Goal: Task Accomplishment & Management: Complete application form

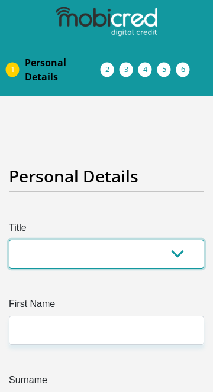
click at [95, 263] on select "Mr Ms Mrs Dr [PERSON_NAME]" at bounding box center [106, 254] width 195 height 29
select select "Mr"
click at [9, 240] on select "Mr Ms Mrs Dr [PERSON_NAME]" at bounding box center [106, 254] width 195 height 29
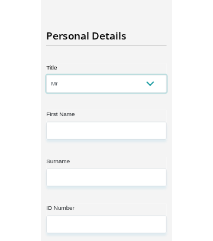
scroll to position [122, 0]
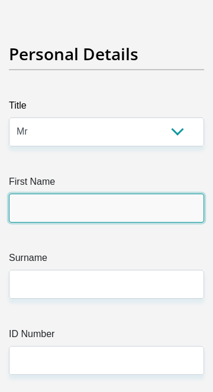
click at [95, 204] on input "First Name" at bounding box center [106, 208] width 195 height 29
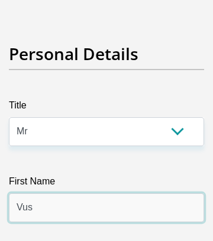
type input "Vusumuzi"
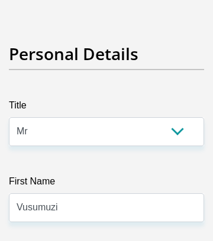
type input "Maphanga"
type input "Vusumuzi Maphanga"
type input "VusumuziMaphanga"
type input "Vusumuzi Maphanga"
type input "Vusumuzi"
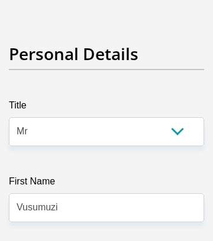
type input "Maphanga"
type input "Vusumuzi Maphanga"
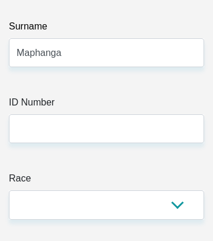
scroll to position [354, 0]
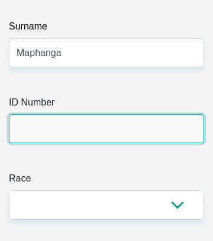
click at [96, 129] on input "ID Number" at bounding box center [106, 129] width 195 height 29
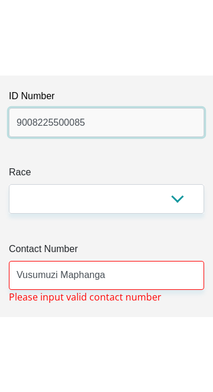
scroll to position [461, 0]
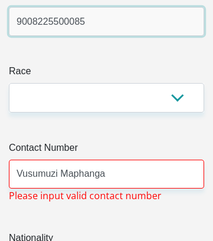
type input "9008225500085"
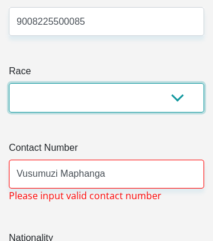
click at [184, 90] on select "Black Coloured Indian White Other" at bounding box center [106, 97] width 195 height 29
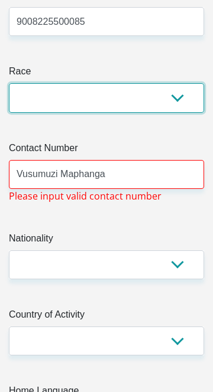
select select "1"
click at [9, 83] on select "Black Coloured Indian White Other" at bounding box center [106, 97] width 195 height 29
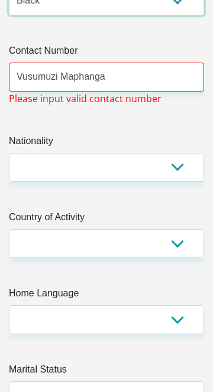
scroll to position [558, 0]
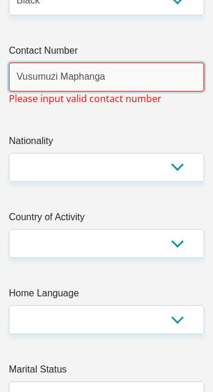
click at [133, 72] on input "Vusumuzi Maphanga" at bounding box center [106, 77] width 195 height 29
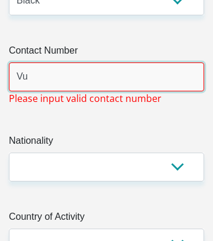
type input "V"
type input "[PERSON_NAME]"
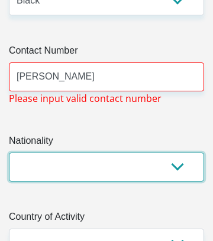
click at [180, 164] on select "[GEOGRAPHIC_DATA] [GEOGRAPHIC_DATA] [GEOGRAPHIC_DATA] [GEOGRAPHIC_DATA] [GEOGRA…" at bounding box center [106, 167] width 195 height 29
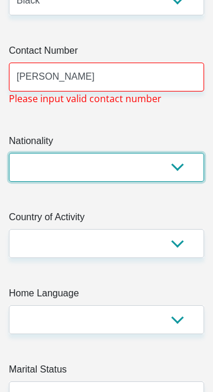
select select "ZAF"
click at [9, 153] on select "[GEOGRAPHIC_DATA] [GEOGRAPHIC_DATA] [GEOGRAPHIC_DATA] [GEOGRAPHIC_DATA] [GEOGRA…" at bounding box center [106, 167] width 195 height 29
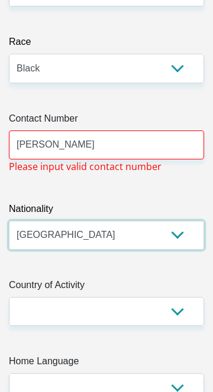
scroll to position [490, 0]
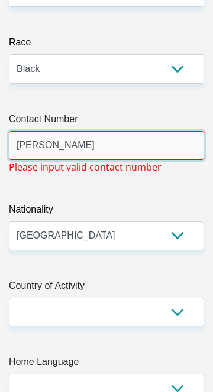
click at [142, 145] on input "[PERSON_NAME]" at bounding box center [106, 145] width 195 height 29
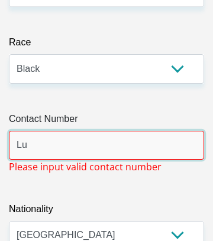
type input "L"
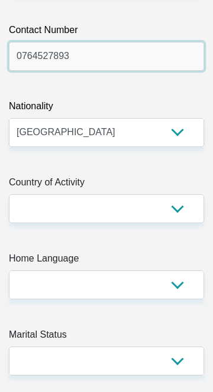
scroll to position [579, 0]
type input "0764527893"
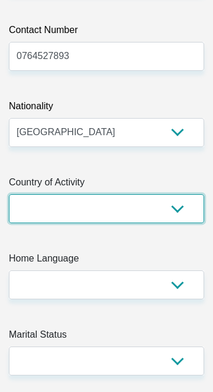
click at [185, 212] on select "[GEOGRAPHIC_DATA] [GEOGRAPHIC_DATA] [GEOGRAPHIC_DATA] [GEOGRAPHIC_DATA] [GEOGRA…" at bounding box center [106, 208] width 195 height 29
select select "ZAF"
click at [9, 194] on select "[GEOGRAPHIC_DATA] [GEOGRAPHIC_DATA] [GEOGRAPHIC_DATA] [GEOGRAPHIC_DATA] [GEOGRA…" at bounding box center [106, 208] width 195 height 29
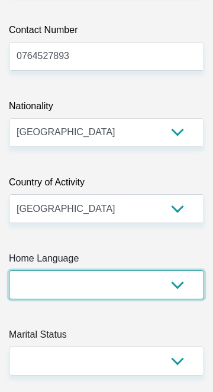
click at [129, 285] on select "Afrikaans English Sepedi South Ndebele Southern Sotho Swati Tsonga Tswana Venda…" at bounding box center [106, 284] width 195 height 29
select select "[DATE]"
click at [9, 270] on select "Afrikaans English Sepedi South Ndebele Southern Sotho Swati Tsonga Tswana Venda…" at bounding box center [106, 284] width 195 height 29
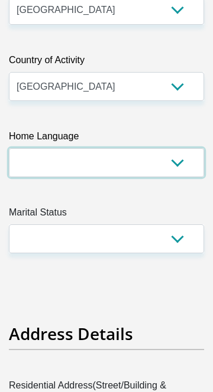
scroll to position [705, 0]
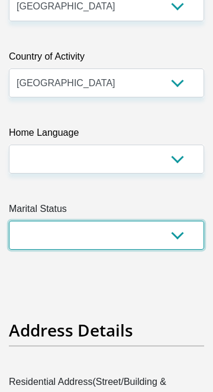
click at [167, 247] on select "Married ANC Single Divorced Widowed Married COP or Customary Law" at bounding box center [106, 235] width 195 height 29
select select "2"
click at [9, 221] on select "Married ANC Single Divorced Widowed Married COP or Customary Law" at bounding box center [106, 235] width 195 height 29
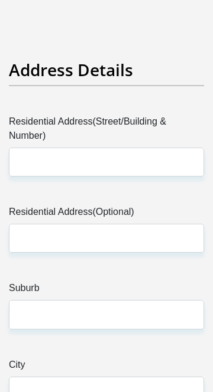
scroll to position [900, 0]
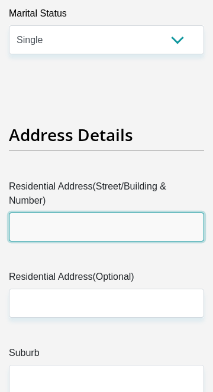
click at [112, 221] on input "Residential Address(Street/Building & Number)" at bounding box center [106, 227] width 195 height 29
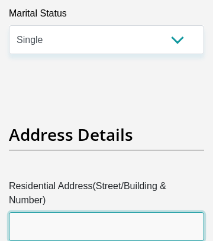
type input "[STREET_ADDRESS]"
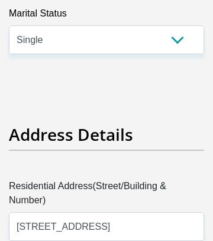
type input "Randburg"
type input "2194"
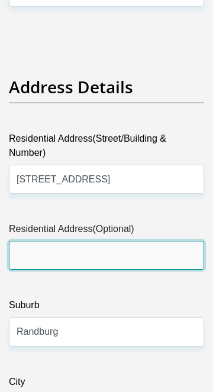
click at [122, 260] on input "Residential Address(Optional)" at bounding box center [106, 255] width 195 height 29
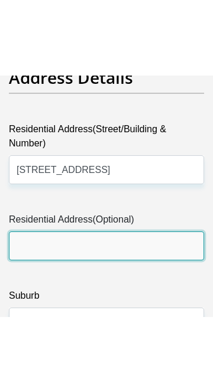
scroll to position [1032, 0]
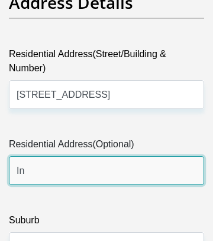
type input "Ini"
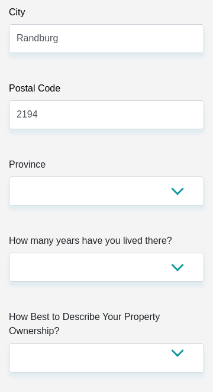
scroll to position [1316, 0]
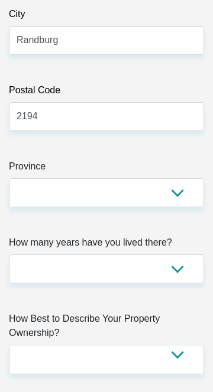
type input "Unit 103 Oakridge apartment"
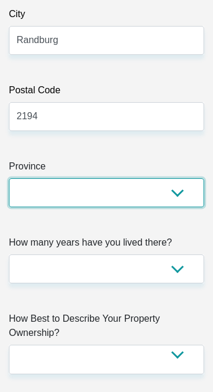
click at [190, 189] on select "Eastern Cape Free State [GEOGRAPHIC_DATA] [GEOGRAPHIC_DATA][DATE] [GEOGRAPHIC_D…" at bounding box center [106, 192] width 195 height 29
select select "Gauteng"
click at [9, 178] on select "Eastern Cape Free State [GEOGRAPHIC_DATA] [GEOGRAPHIC_DATA][DATE] [GEOGRAPHIC_D…" at bounding box center [106, 192] width 195 height 29
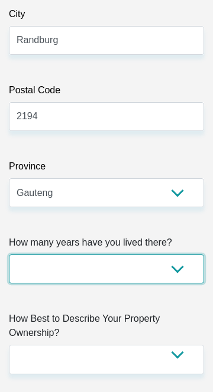
click at [169, 259] on select "less than 1 year 1-3 years 3-5 years 5+ years" at bounding box center [106, 268] width 195 height 29
select select "2"
click at [9, 254] on select "less than 1 year 1-3 years 3-5 years 5+ years" at bounding box center [106, 268] width 195 height 29
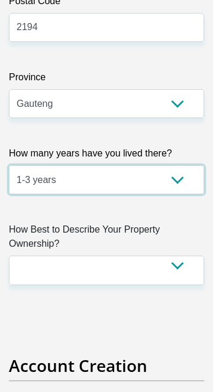
scroll to position [1406, 0]
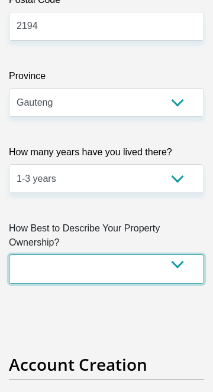
click at [169, 278] on select "Owned Rented Family Owned Company Dwelling" at bounding box center [106, 268] width 195 height 29
select select "Rented"
click at [9, 254] on select "Owned Rented Family Owned Company Dwelling" at bounding box center [106, 268] width 195 height 29
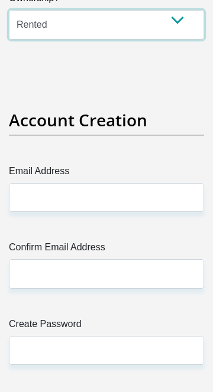
scroll to position [1633, 0]
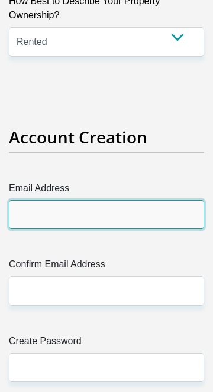
click at [98, 210] on input "Email Address" at bounding box center [106, 214] width 195 height 29
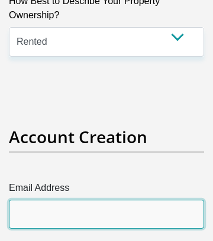
type input "[EMAIL_ADDRESS][DOMAIN_NAME]"
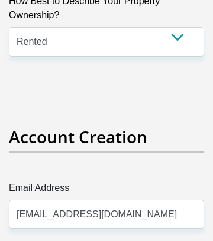
type input "[EMAIL_ADDRESS][DOMAIN_NAME]"
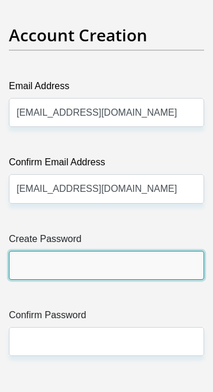
click at [86, 267] on input "Create Password" at bounding box center [106, 265] width 195 height 29
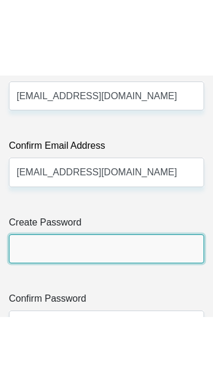
scroll to position [1879, 0]
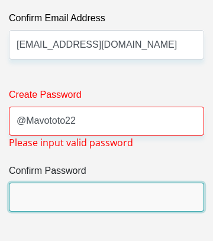
click at [131, 192] on input "Confirm Password" at bounding box center [106, 197] width 195 height 29
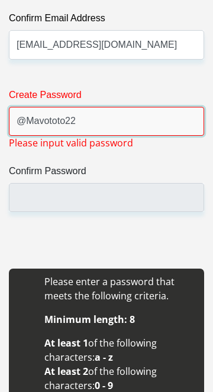
click at [115, 123] on input "@Mavototo22" at bounding box center [106, 121] width 195 height 29
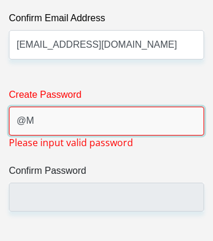
type input "@"
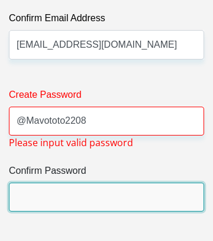
click at [112, 197] on input "Confirm Password" at bounding box center [106, 197] width 195 height 29
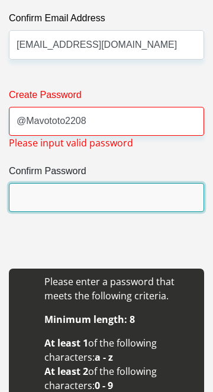
click at [64, 192] on input "Confirm Password" at bounding box center [106, 197] width 195 height 29
click at [50, 194] on input "Confirm Password" at bounding box center [106, 197] width 195 height 29
click at [148, 201] on input "Confirm Password" at bounding box center [106, 197] width 195 height 29
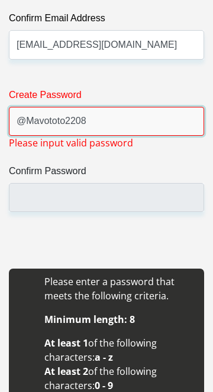
click at [143, 123] on input "@Mavototo2208" at bounding box center [106, 121] width 195 height 29
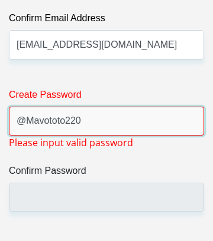
click at [68, 123] on input "@Mavototo220" at bounding box center [106, 121] width 195 height 29
click at [72, 120] on input "@Mavototo220" at bounding box center [106, 121] width 195 height 29
click at [86, 125] on input "@Mavototo220" at bounding box center [106, 121] width 195 height 29
click at [120, 125] on input "@Mavototo22_" at bounding box center [106, 121] width 195 height 29
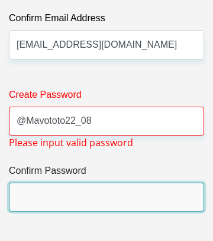
click at [71, 198] on input "Confirm Password" at bounding box center [106, 197] width 195 height 29
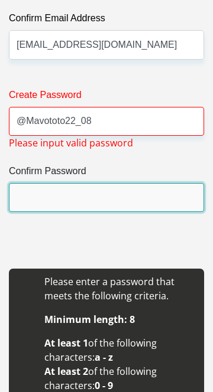
click at [40, 204] on input "Confirm Password" at bounding box center [106, 197] width 195 height 29
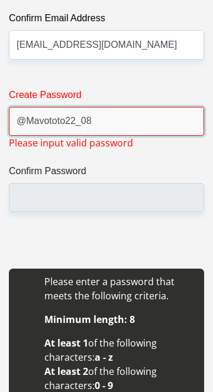
click at [133, 119] on input "@Mavototo22_08" at bounding box center [106, 121] width 195 height 29
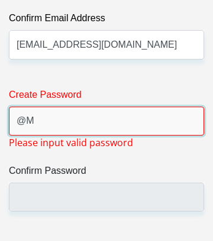
type input "@"
click at [122, 125] on input "Jsi-!Wtm0GXb-fY" at bounding box center [106, 121] width 195 height 29
type input "J"
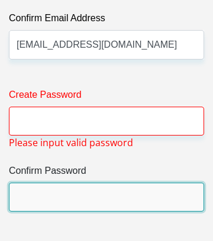
click at [79, 197] on input "Confirm Password" at bounding box center [106, 197] width 195 height 29
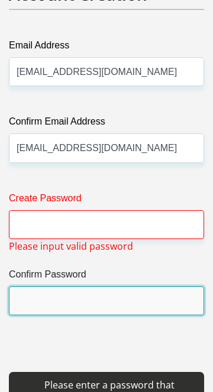
scroll to position [1775, 0]
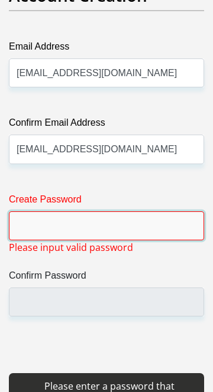
click at [69, 222] on input "Create Password" at bounding box center [106, 225] width 195 height 29
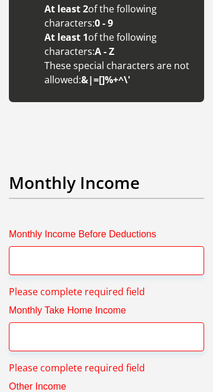
type input "@Senamile0605"
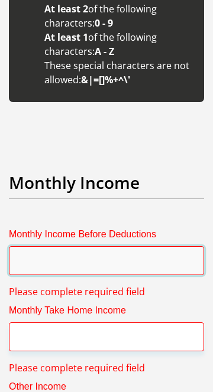
click at [54, 262] on input "Monthly Income Before Deductions" at bounding box center [106, 260] width 195 height 29
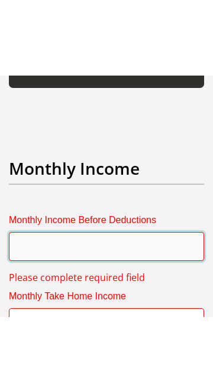
scroll to position [2381, 0]
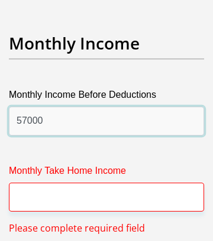
type input "57000"
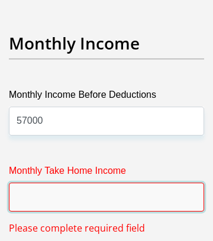
click at [113, 198] on input "Monthly Take Home Income" at bounding box center [106, 197] width 195 height 29
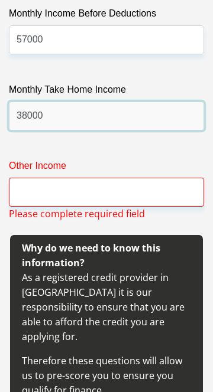
scroll to position [2464, 0]
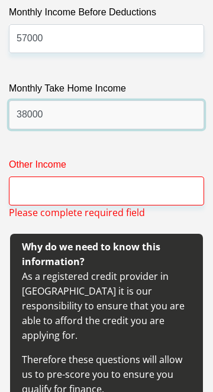
type input "38000"
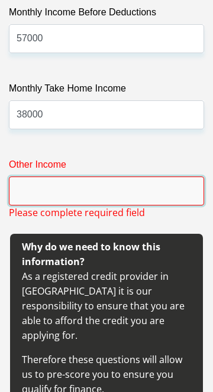
click at [103, 188] on input "Other Income" at bounding box center [106, 190] width 195 height 29
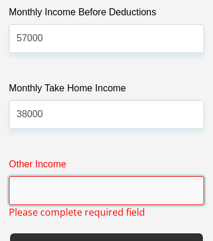
type input "2"
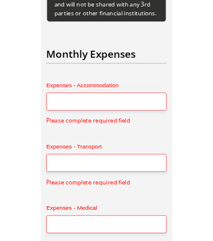
scroll to position [2904, 0]
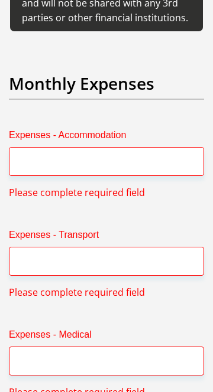
type input "20000"
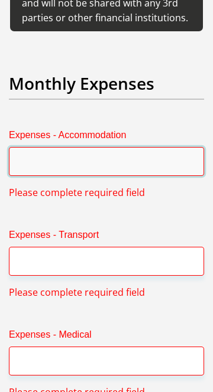
click at [138, 147] on input "Expenses - Accommodation" at bounding box center [106, 161] width 195 height 29
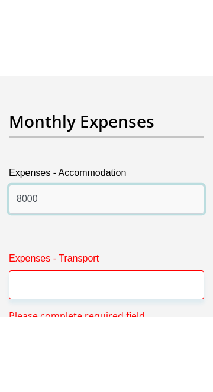
scroll to position [2946, 0]
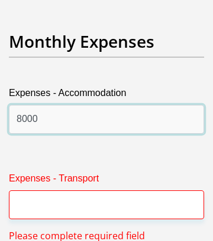
type input "8000"
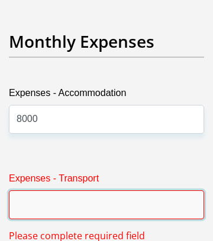
click at [117, 191] on input "Expenses - Transport" at bounding box center [106, 205] width 195 height 29
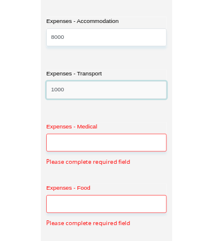
scroll to position [3010, 0]
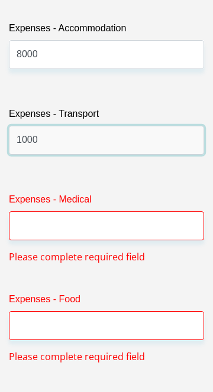
type input "1000"
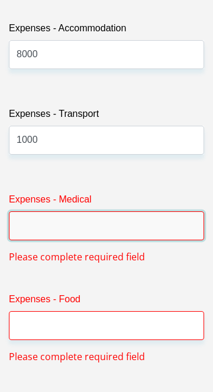
click at [135, 211] on input "Expenses - Medical" at bounding box center [106, 225] width 195 height 29
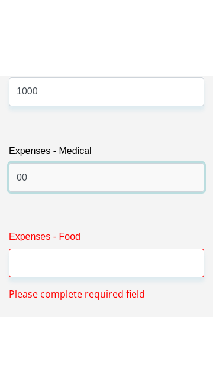
scroll to position [3135, 0]
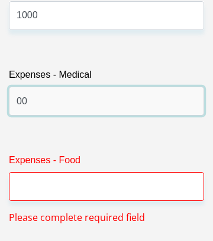
type input "00"
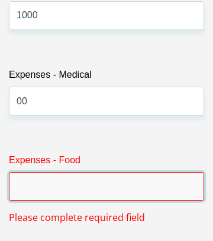
click at [120, 172] on input "Expenses - Food" at bounding box center [106, 186] width 195 height 29
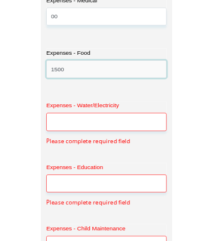
scroll to position [3210, 0]
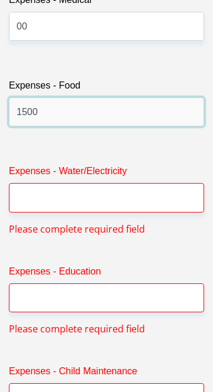
type input "1500"
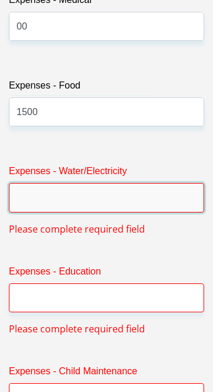
click at [121, 183] on input "Expenses - Water/Electricity" at bounding box center [106, 197] width 195 height 29
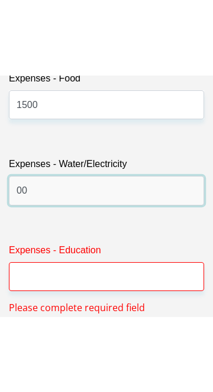
scroll to position [3294, 0]
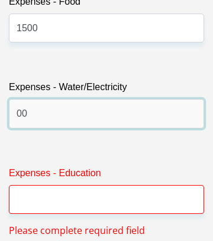
type input "00"
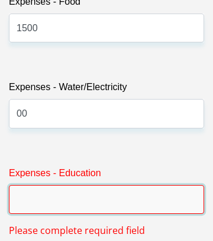
click at [104, 185] on input "Expenses - Education" at bounding box center [106, 199] width 195 height 29
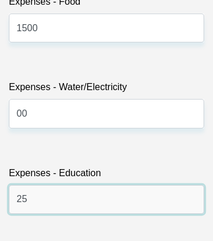
type input "2"
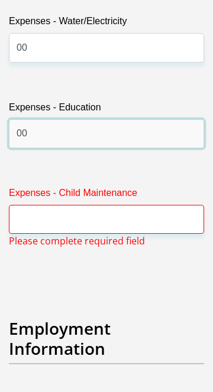
scroll to position [3361, 0]
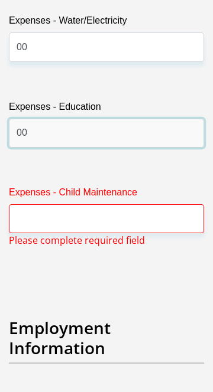
type input "00"
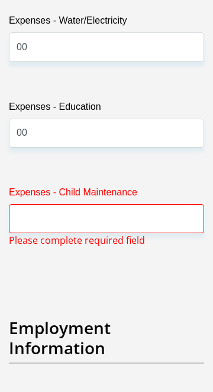
click at [136, 185] on label "Expenses - Child Maintenance" at bounding box center [106, 194] width 195 height 19
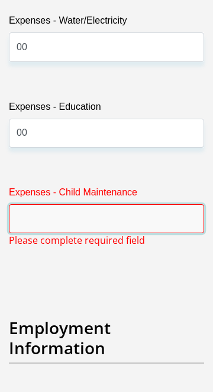
click at [136, 204] on input "Expenses - Child Maintenance" at bounding box center [106, 218] width 195 height 29
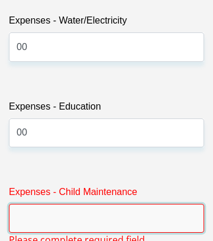
type input "2"
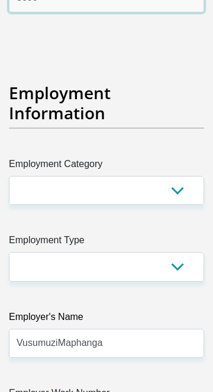
scroll to position [3590, 0]
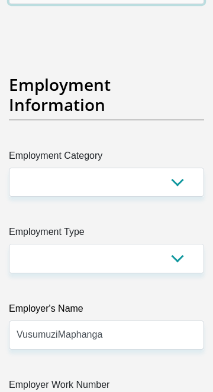
type input "3000"
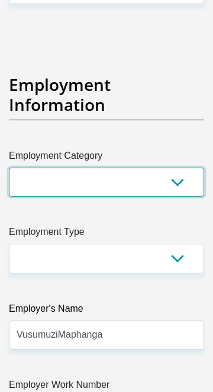
click at [174, 168] on select "AGRICULTURE ALCOHOL & TOBACCO CONSTRUCTION MATERIALS METALLURGY EQUIPMENT FOR R…" at bounding box center [106, 182] width 195 height 29
select select "28"
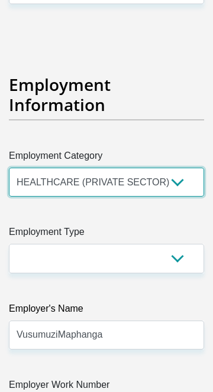
click at [9, 168] on select "AGRICULTURE ALCOHOL & TOBACCO CONSTRUCTION MATERIALS METALLURGY EQUIPMENT FOR R…" at bounding box center [106, 182] width 195 height 29
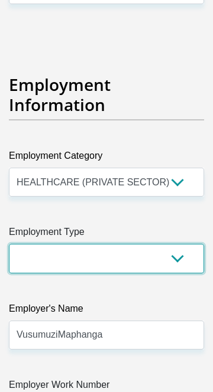
click at [120, 244] on select "College/Lecturer Craft Seller Creative Driver Executive Farmer Forces - Non Com…" at bounding box center [106, 258] width 195 height 29
select select "Licenced Professional"
click at [9, 244] on select "College/Lecturer Craft Seller Creative Driver Executive Farmer Forces - Non Com…" at bounding box center [106, 258] width 195 height 29
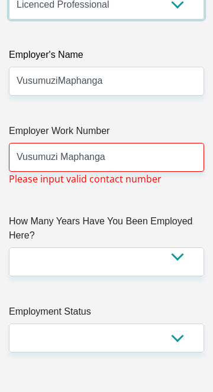
scroll to position [3846, 0]
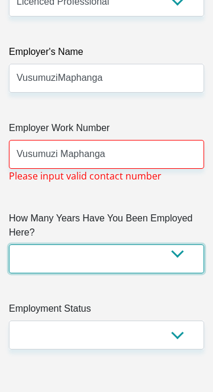
click at [162, 244] on select "less than 1 year 1-3 years 3-5 years 5+ years" at bounding box center [106, 258] width 195 height 29
select select "60"
click at [9, 244] on select "less than 1 year 1-3 years 3-5 years 5+ years" at bounding box center [106, 258] width 195 height 29
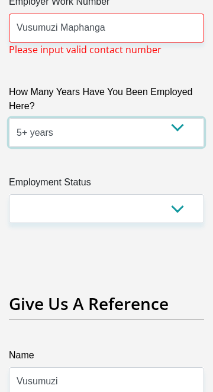
scroll to position [3974, 0]
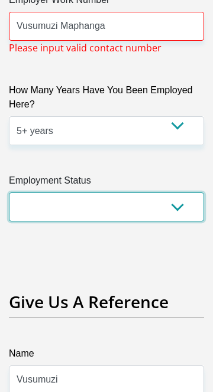
click at [171, 192] on select "Permanent/Full-time Part-time/Casual [DEMOGRAPHIC_DATA] Worker Self-Employed Ho…" at bounding box center [106, 206] width 195 height 29
select select "1"
click at [9, 192] on select "Permanent/Full-time Part-time/Casual [DEMOGRAPHIC_DATA] Worker Self-Employed Ho…" at bounding box center [106, 206] width 195 height 29
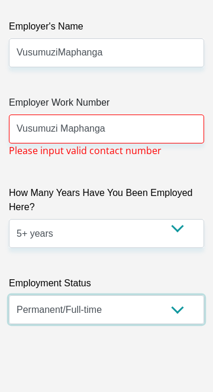
scroll to position [3871, 0]
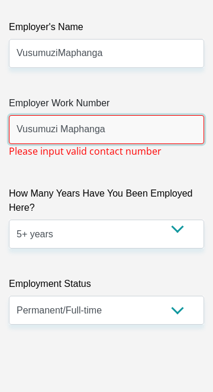
click at [123, 115] on input "Vusumuzi Maphanga" at bounding box center [106, 129] width 195 height 29
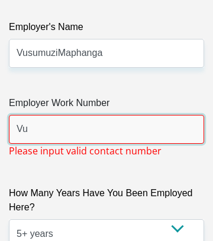
type input "V"
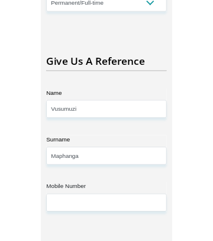
scroll to position [4162, 0]
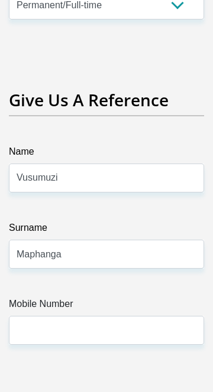
type input "0117066166"
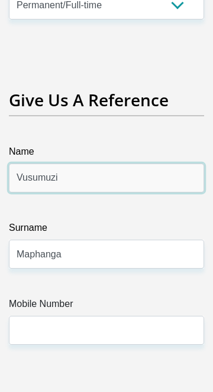
click at [94, 164] on input "Vusumuzi" at bounding box center [106, 178] width 195 height 29
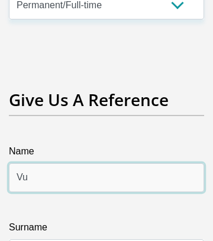
type input "V"
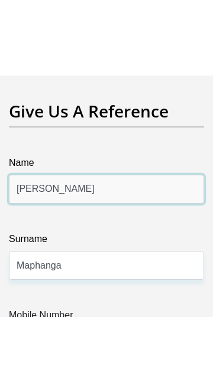
scroll to position [4235, 0]
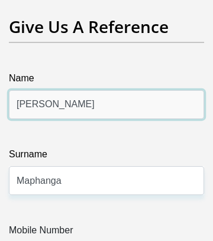
type input "[PERSON_NAME]"
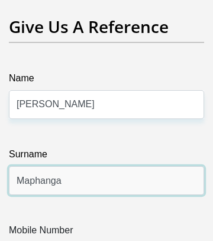
click at [89, 166] on input "Maphanga" at bounding box center [106, 180] width 195 height 29
type input "M"
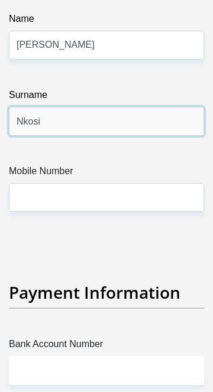
scroll to position [4302, 0]
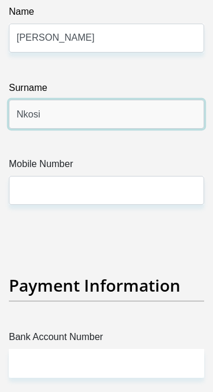
type input "Nkosi"
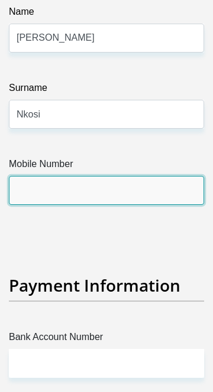
click at [104, 176] on input "Mobile Number" at bounding box center [106, 190] width 195 height 29
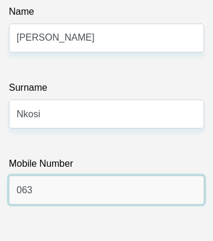
click at [70, 176] on input "063" at bounding box center [106, 190] width 195 height 29
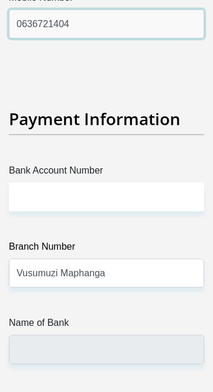
scroll to position [4470, 0]
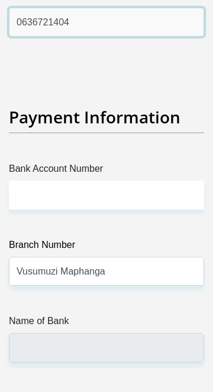
type input "0636721404"
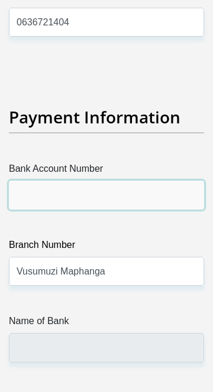
click at [89, 181] on input "Bank Account Number" at bounding box center [106, 195] width 195 height 29
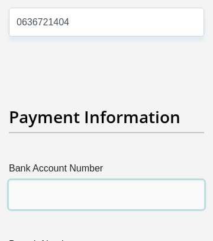
click at [25, 181] on input "Bank Account Number" at bounding box center [106, 195] width 195 height 29
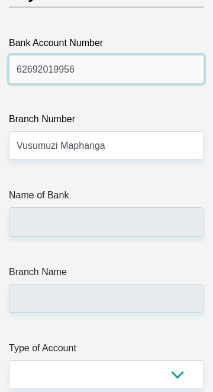
scroll to position [4597, 0]
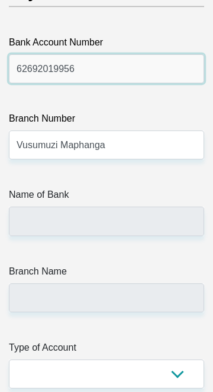
type input "62692019956"
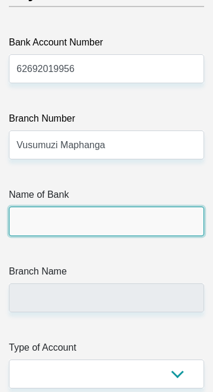
click at [31, 207] on input "Name of Bank" at bounding box center [106, 221] width 195 height 29
click at [86, 207] on input "Name of Bank" at bounding box center [106, 221] width 195 height 29
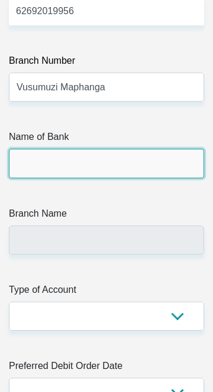
scroll to position [4656, 0]
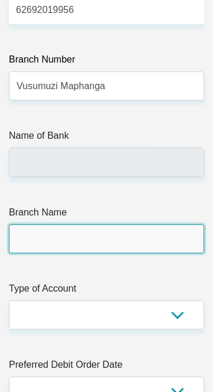
click at [32, 224] on input "Branch Name" at bounding box center [106, 238] width 195 height 29
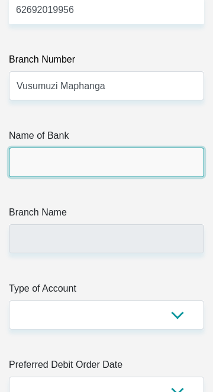
click at [48, 148] on input "Name of Bank" at bounding box center [106, 162] width 195 height 29
click at [162, 148] on input "Name of Bank" at bounding box center [106, 162] width 195 height 29
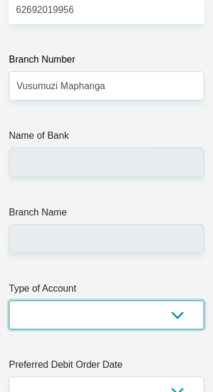
click at [178, 300] on select "Cheque Savings" at bounding box center [106, 314] width 195 height 29
select select "CUR"
click at [9, 300] on select "Cheque Savings" at bounding box center [106, 314] width 195 height 29
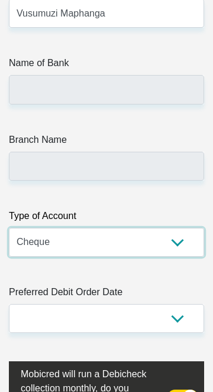
scroll to position [4729, 0]
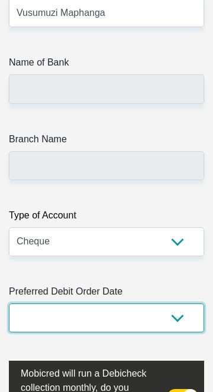
click at [173, 303] on select "1st 2nd 3rd 4th 5th 7th 18th 19th 20th 21st 22nd 23rd 24th 25th 26th 27th 28th …" at bounding box center [106, 317] width 195 height 29
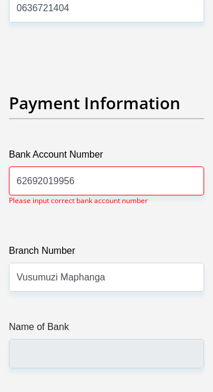
scroll to position [4483, 0]
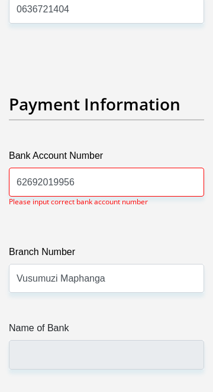
select select "25"
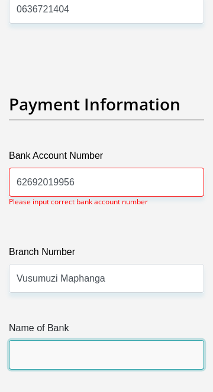
click at [57, 341] on input "Name of Bank" at bounding box center [106, 354] width 195 height 29
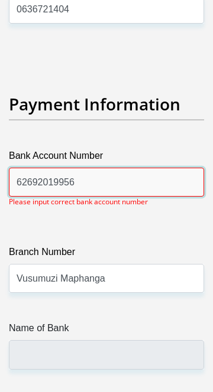
click at [79, 168] on input "62692019956" at bounding box center [106, 182] width 195 height 29
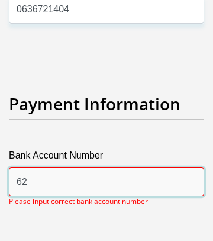
type input "6"
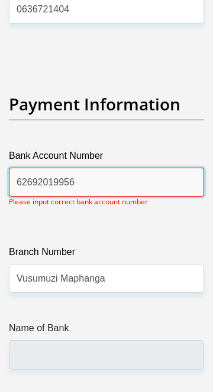
click at [88, 168] on input "62692019956" at bounding box center [106, 182] width 195 height 29
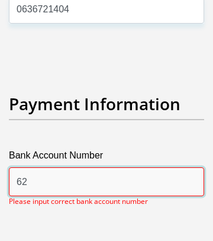
type input "6"
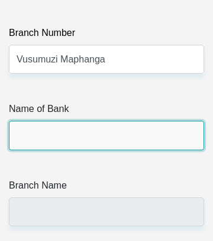
click at [30, 121] on input "Name of Bank" at bounding box center [106, 135] width 195 height 29
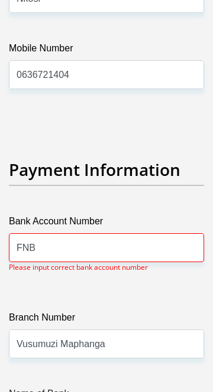
scroll to position [4419, 0]
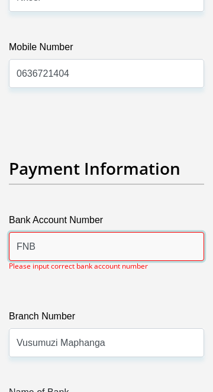
click at [45, 232] on input "FNB" at bounding box center [106, 246] width 195 height 29
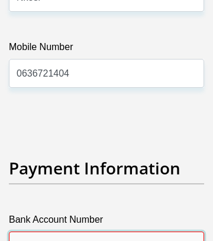
type input "F"
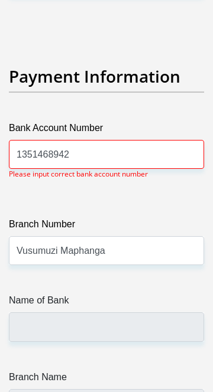
click at [151, 293] on div "Name of Bank" at bounding box center [106, 317] width 195 height 48
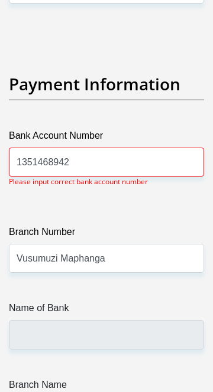
click at [153, 301] on label "Name of Bank" at bounding box center [106, 310] width 195 height 19
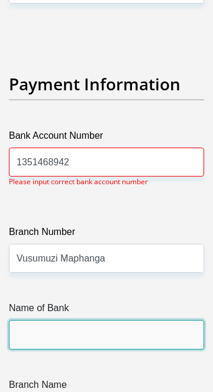
click at [153, 320] on input "Name of Bank" at bounding box center [106, 334] width 195 height 29
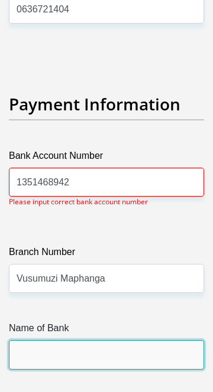
scroll to position [4483, 0]
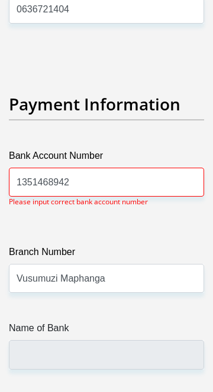
click at [119, 197] on p "Please input correct bank account number" at bounding box center [78, 202] width 139 height 11
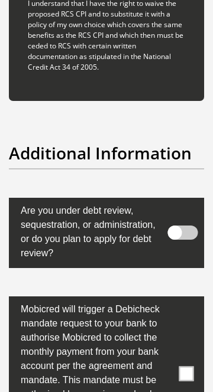
scroll to position [6082, 0]
click at [176, 225] on span at bounding box center [183, 232] width 30 height 14
click at [184, 208] on input "checkbox" at bounding box center [184, 208] width 0 height 0
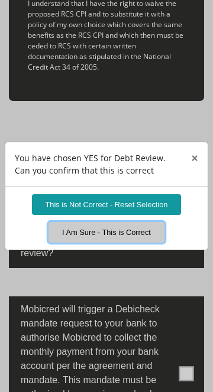
click at [122, 236] on button "I Am Sure - This is Correct" at bounding box center [106, 232] width 116 height 21
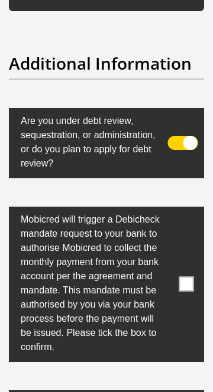
click at [187, 277] on span at bounding box center [186, 284] width 15 height 15
click at [172, 210] on input "checkbox" at bounding box center [172, 210] width 0 height 0
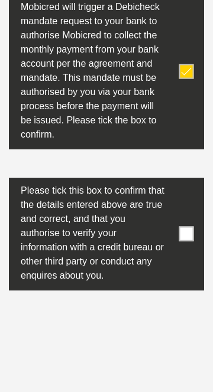
scroll to position [6385, 0]
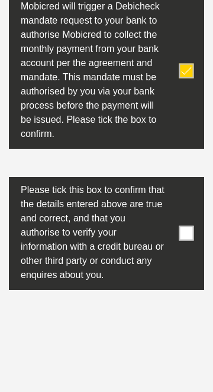
click at [187, 224] on label at bounding box center [106, 233] width 195 height 113
click at [172, 180] on input "checkbox" at bounding box center [172, 180] width 0 height 0
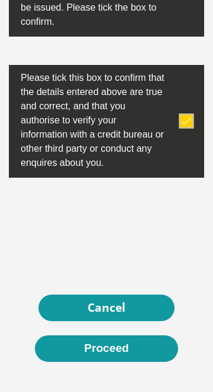
scroll to position [6496, 0]
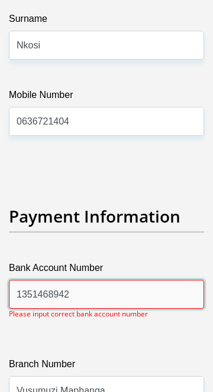
click at [97, 280] on input "1351468942" at bounding box center [106, 294] width 195 height 29
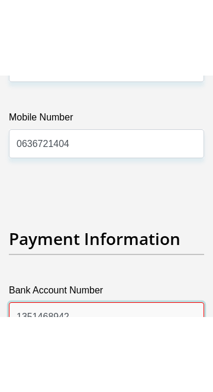
scroll to position [4525, 0]
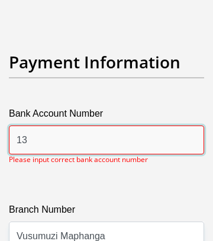
type input "1"
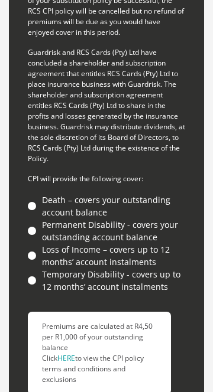
scroll to position [5551, 0]
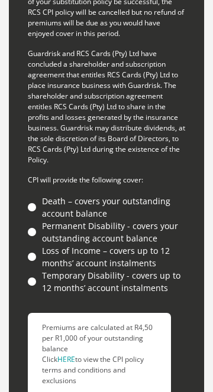
type input "62692019956"
click at [34, 220] on li "Permanent Disability - covers your outstanding account balance" at bounding box center [106, 232] width 157 height 25
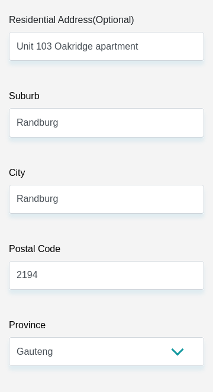
scroll to position [0, 0]
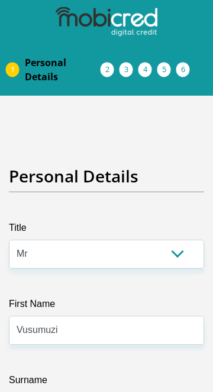
click at [115, 67] on link "Acceptance of Services" at bounding box center [119, 69] width 19 height 9
click at [132, 72] on li "Documents" at bounding box center [138, 69] width 19 height 9
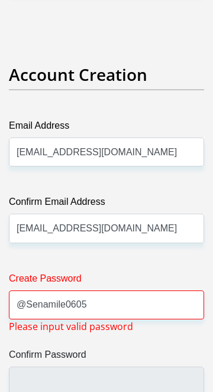
scroll to position [1898, 0]
